Goal: Information Seeking & Learning: Compare options

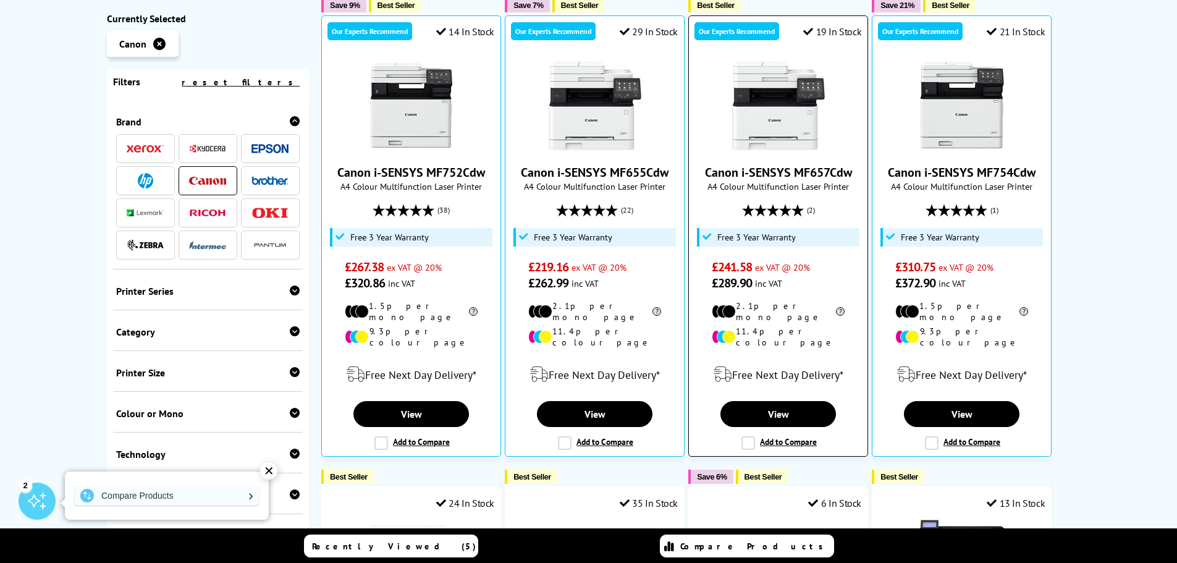
click at [775, 164] on link "Canon i-SENSYS MF657Cdw" at bounding box center [778, 172] width 147 height 16
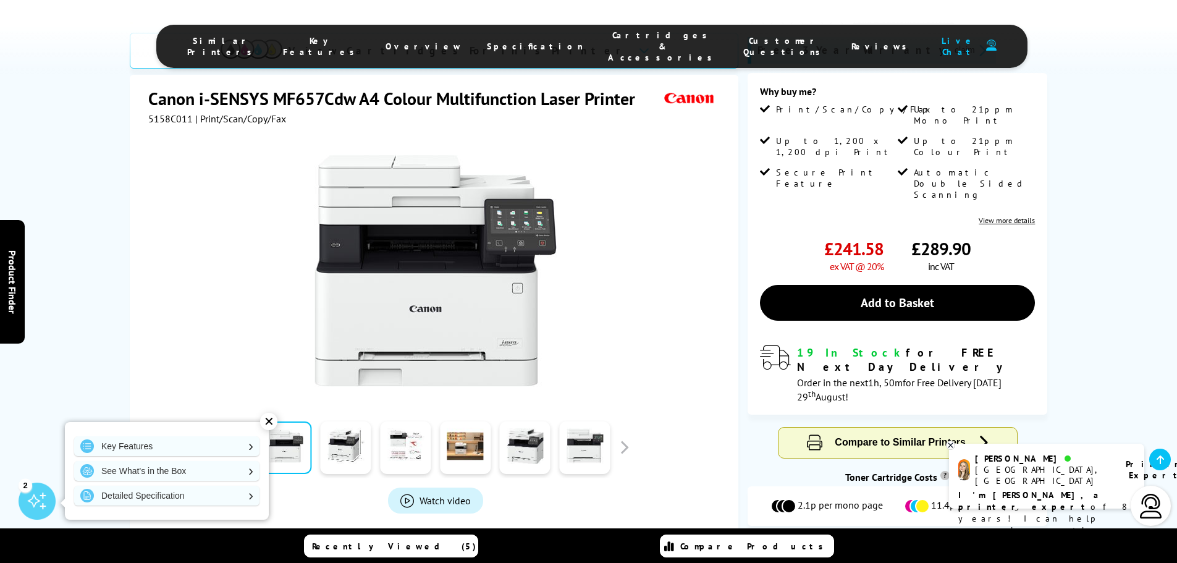
scroll to position [124, 0]
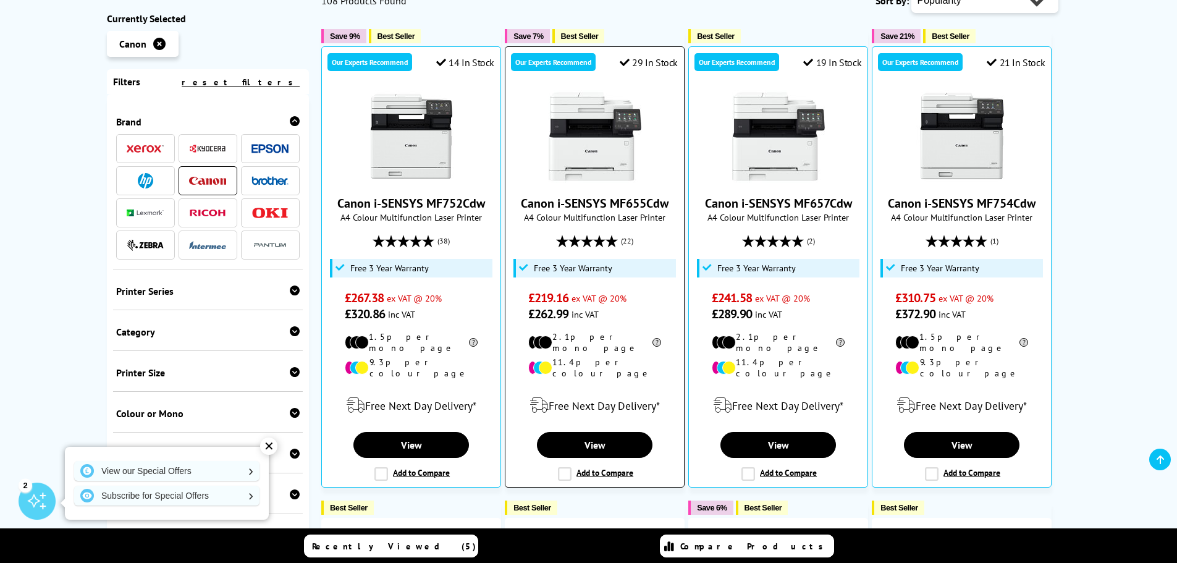
scroll to position [309, 0]
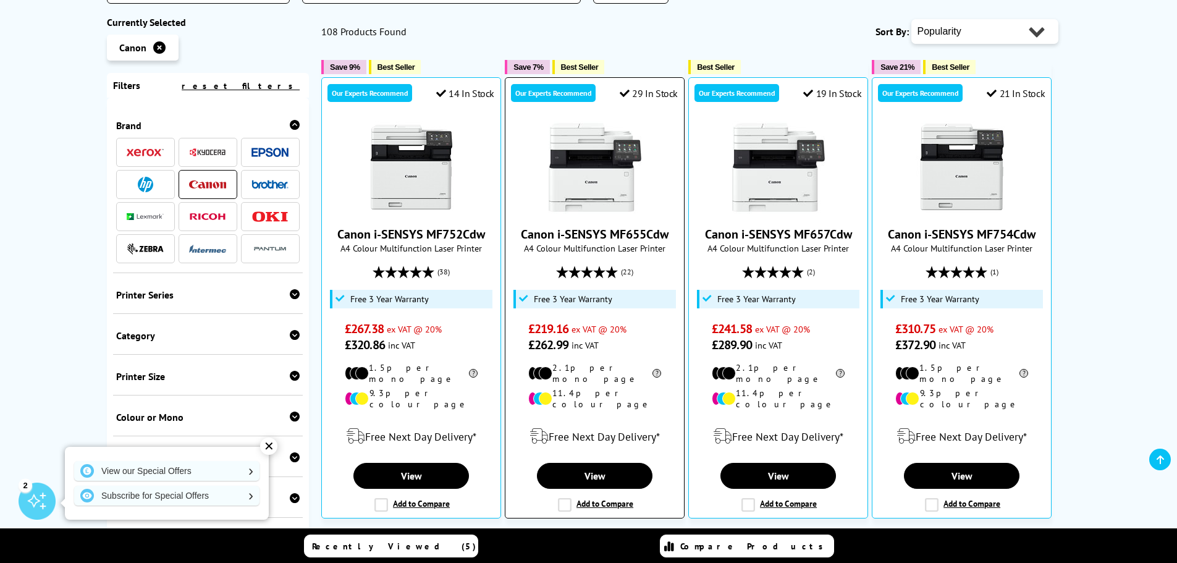
click at [573, 148] on img at bounding box center [594, 167] width 93 height 93
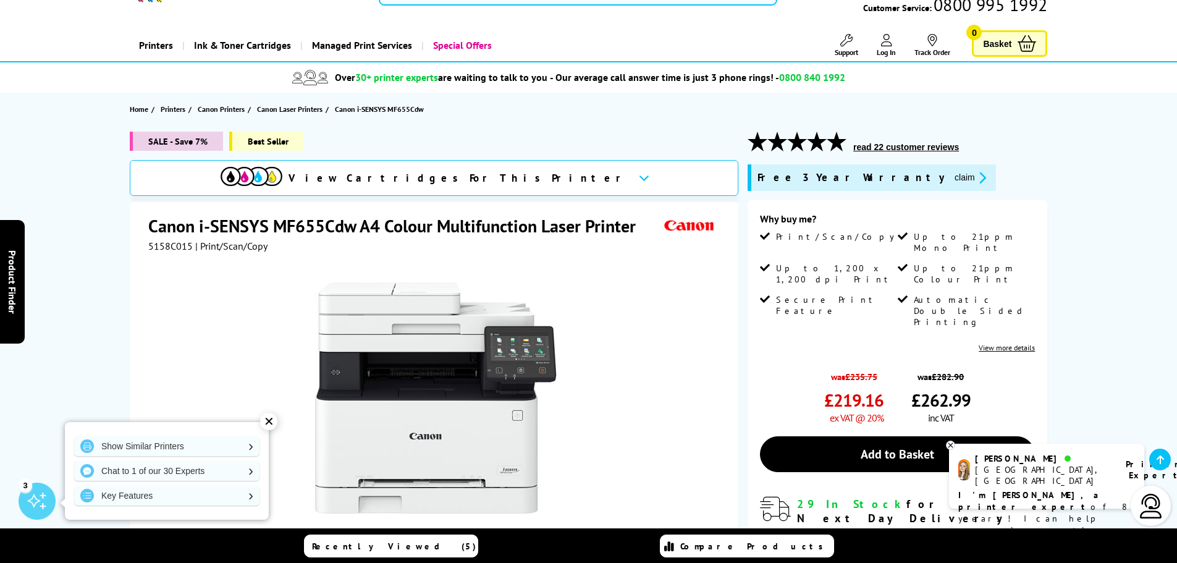
scroll to position [124, 0]
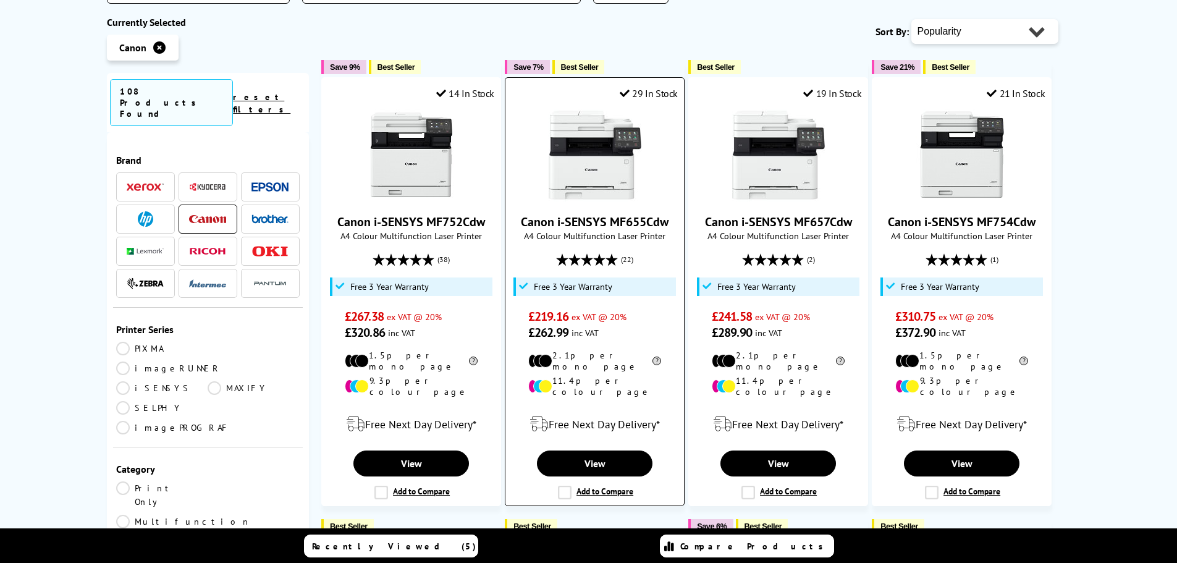
scroll to position [309, 0]
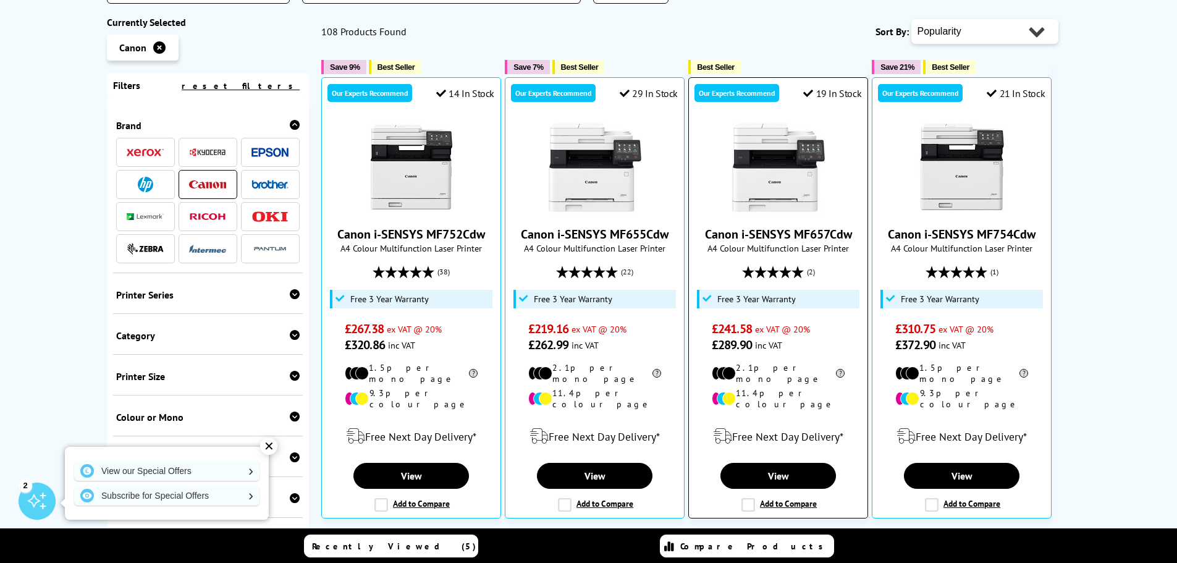
click at [774, 226] on link "Canon i-SENSYS MF657Cdw" at bounding box center [778, 234] width 147 height 16
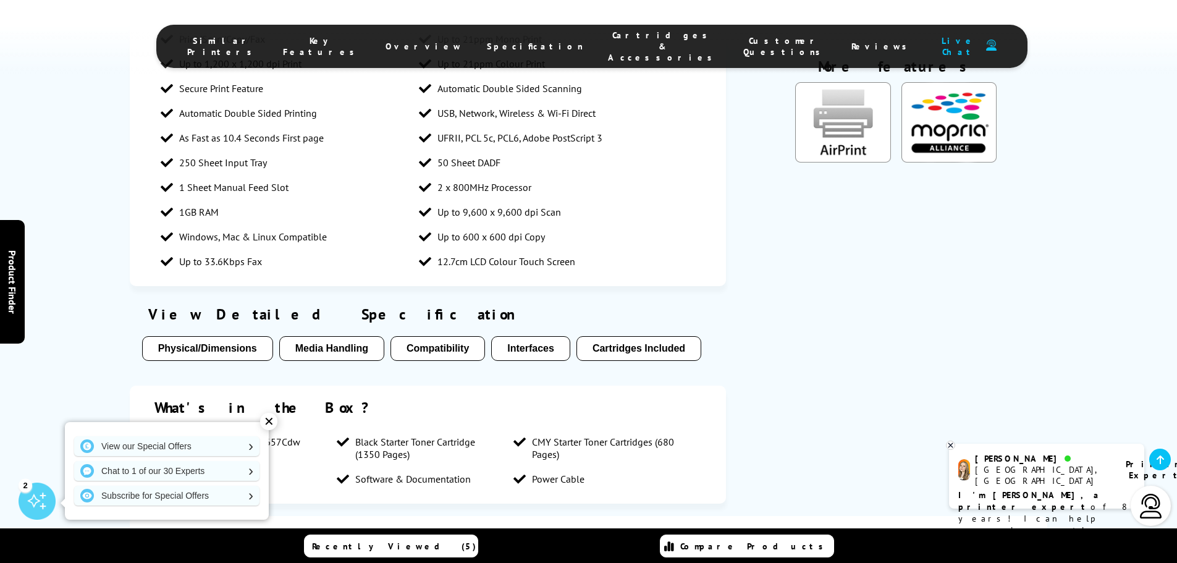
scroll to position [1853, 0]
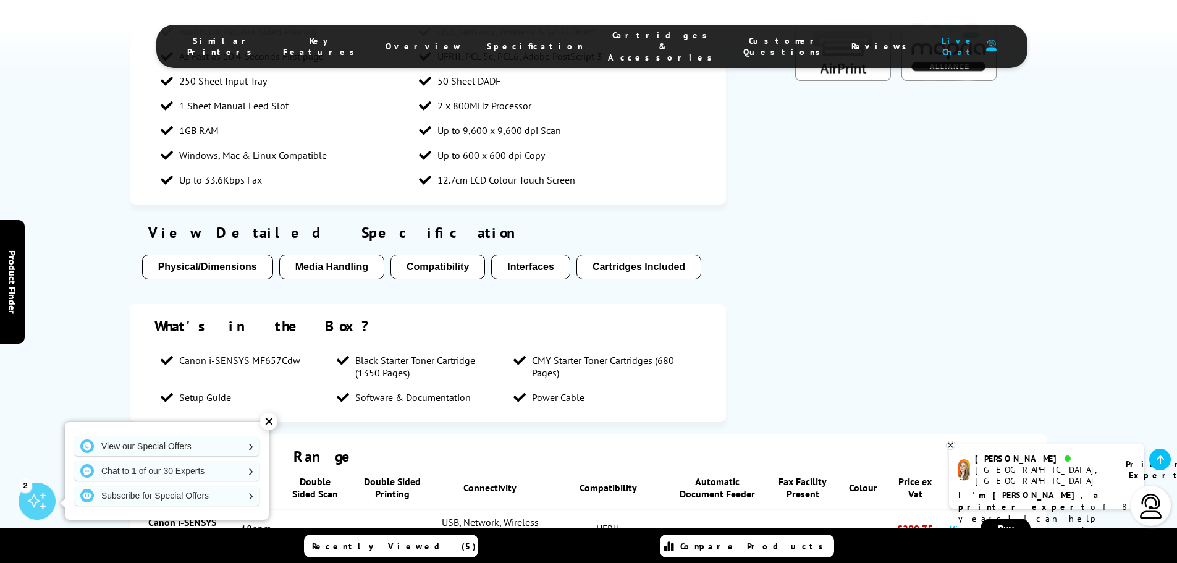
click at [232, 254] on button "Physical/Dimensions" at bounding box center [207, 266] width 131 height 25
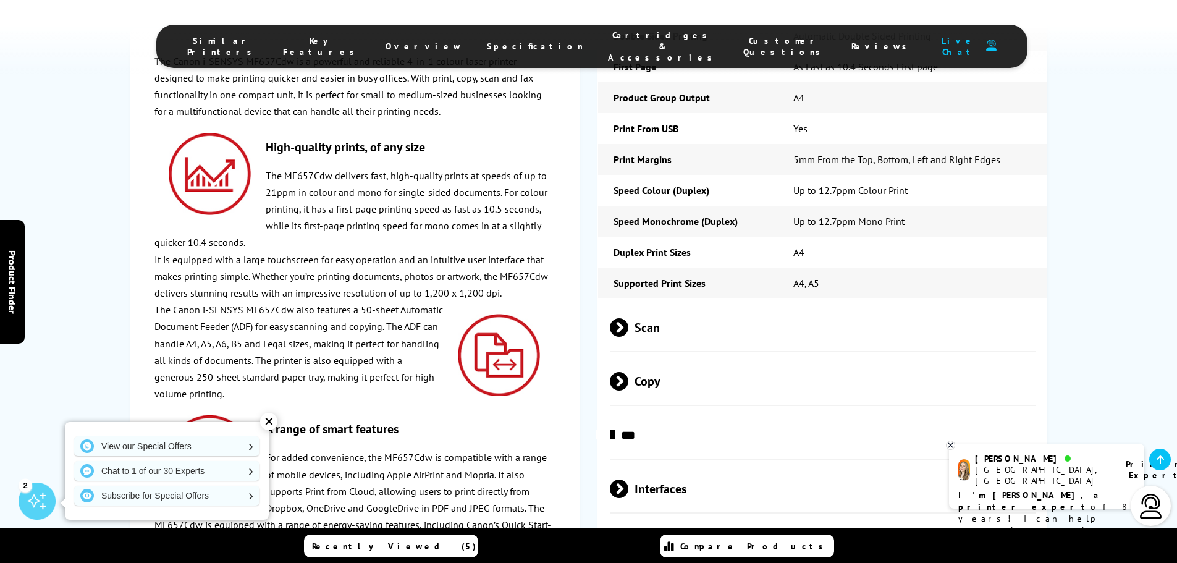
scroll to position [2653, 0]
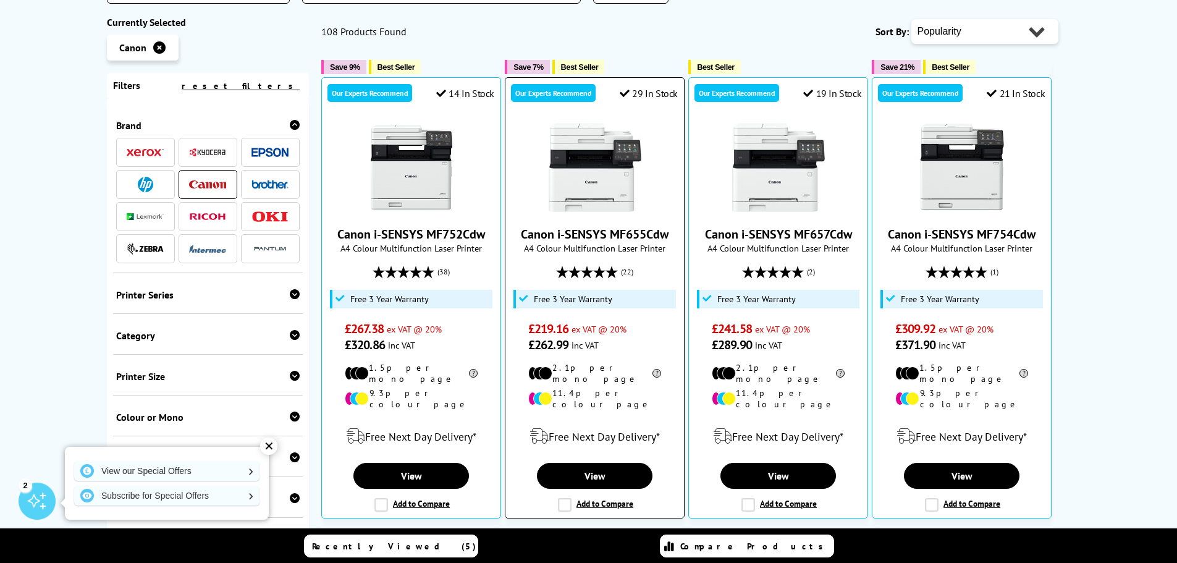
click at [594, 126] on img at bounding box center [594, 167] width 93 height 93
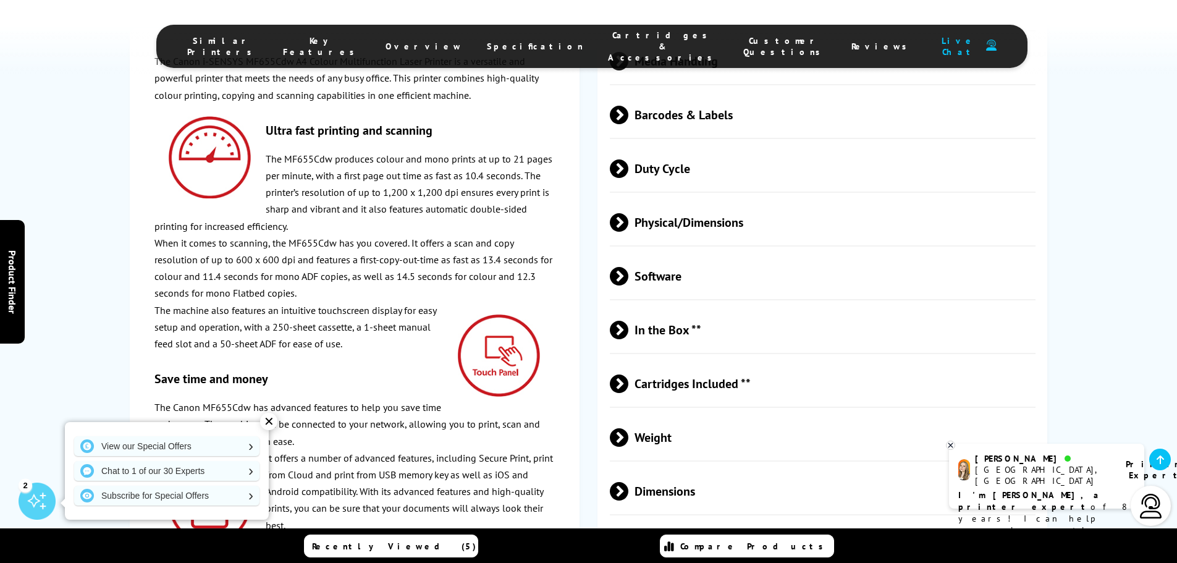
scroll to position [3221, 0]
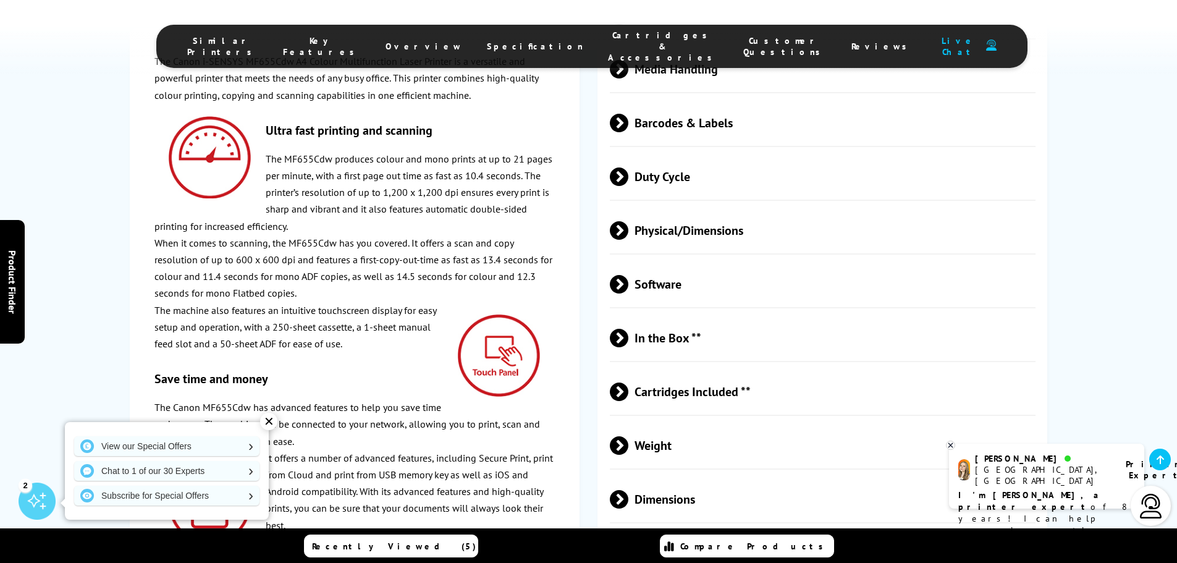
click at [628, 490] on span at bounding box center [628, 499] width 0 height 19
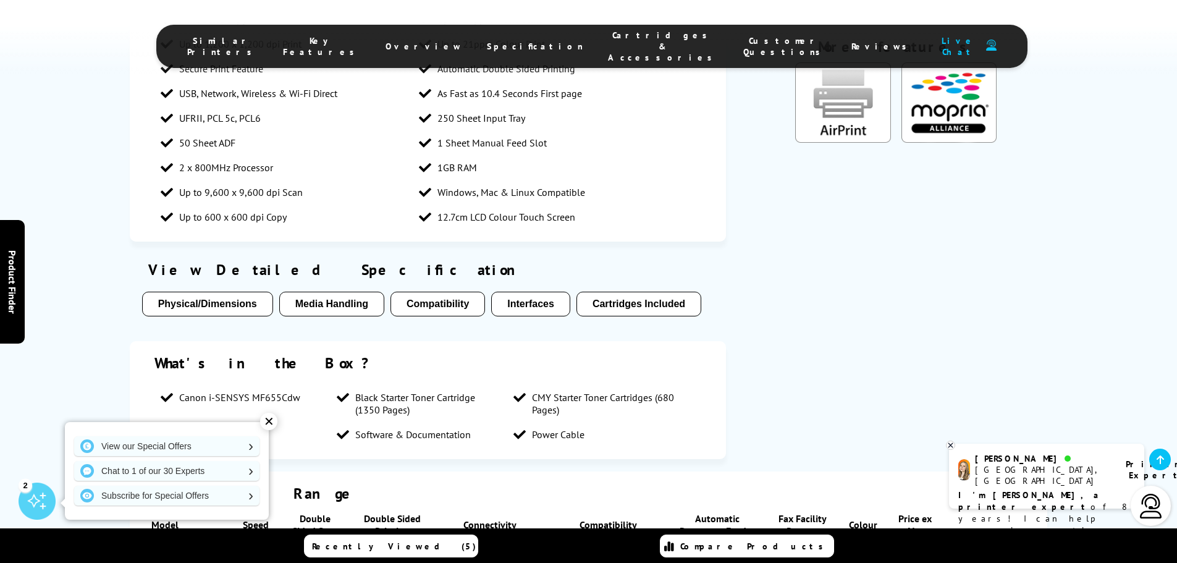
scroll to position [1615, 0]
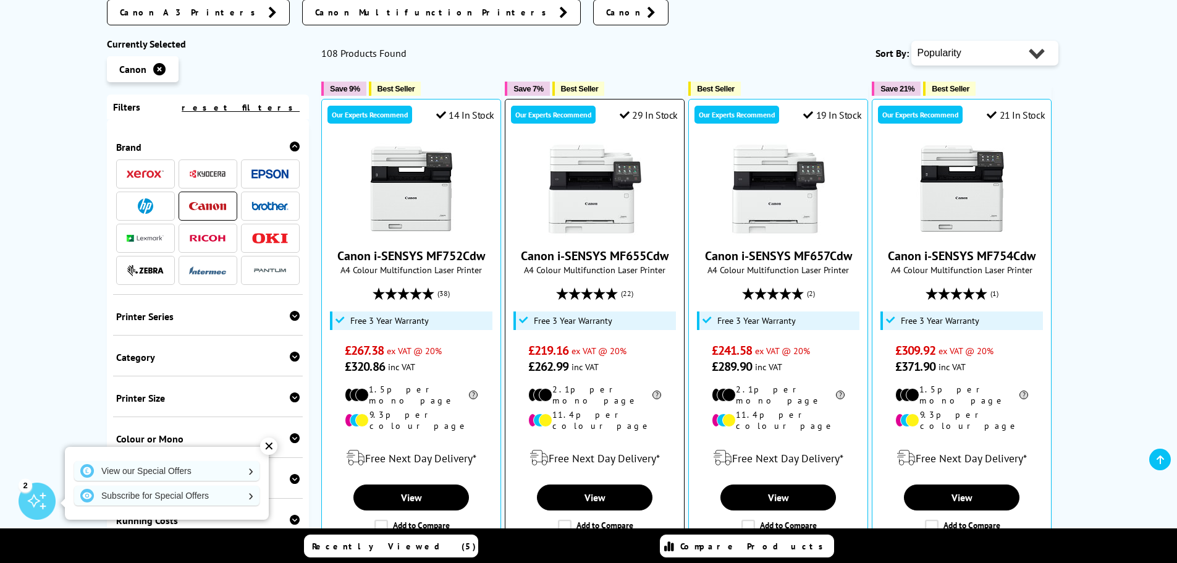
scroll to position [309, 0]
